Goal: Navigation & Orientation: Understand site structure

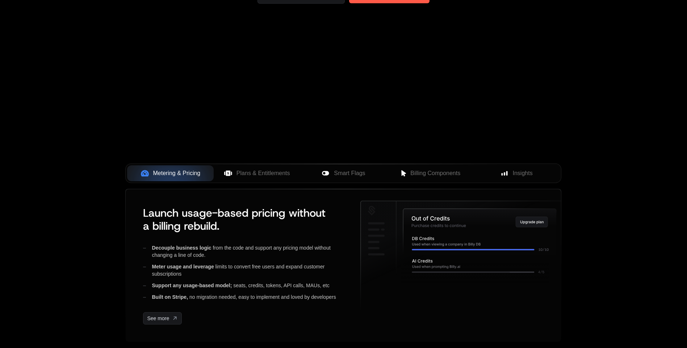
scroll to position [253, 0]
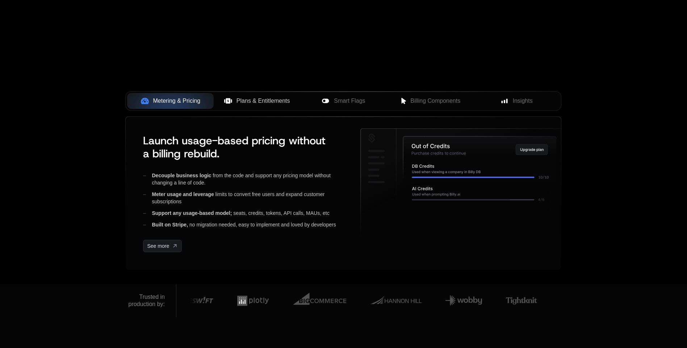
click at [279, 102] on span "Plans & Entitlements" at bounding box center [263, 101] width 54 height 9
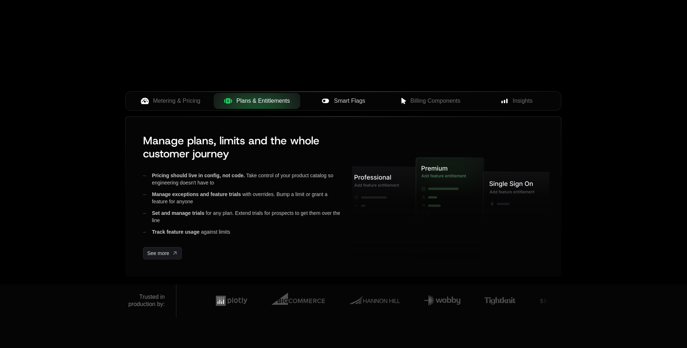
click at [334, 101] on span "Smart Flags" at bounding box center [349, 101] width 31 height 9
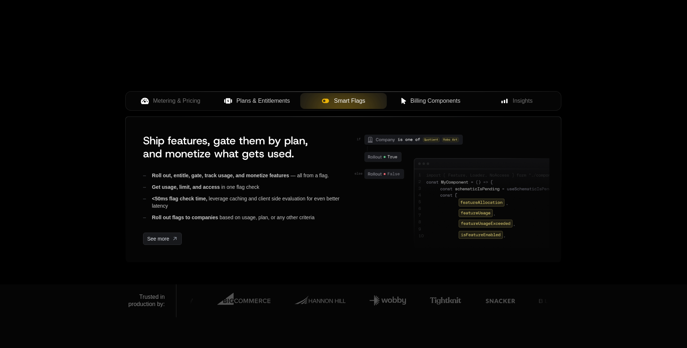
click at [401, 101] on icon at bounding box center [403, 101] width 5 height 6
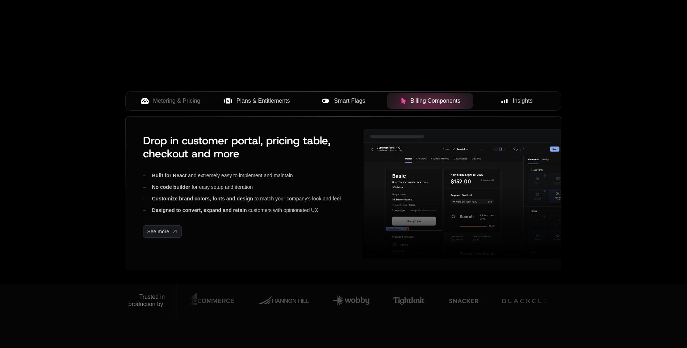
click at [491, 102] on div "Insights" at bounding box center [516, 101] width 75 height 9
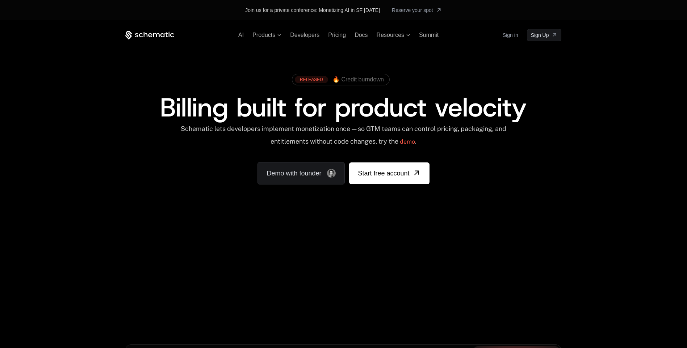
scroll to position [36, 0]
